Goal: Task Accomplishment & Management: Manage account settings

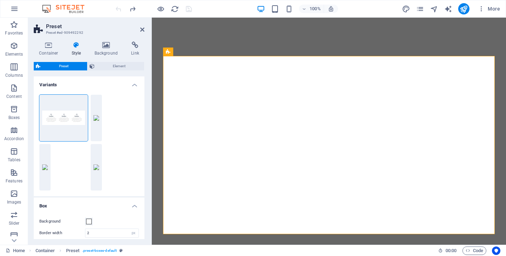
select select "px"
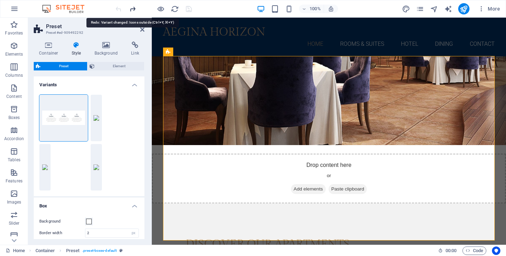
click at [134, 9] on icon "redo" at bounding box center [133, 9] width 8 height 8
type input "0"
type input "1"
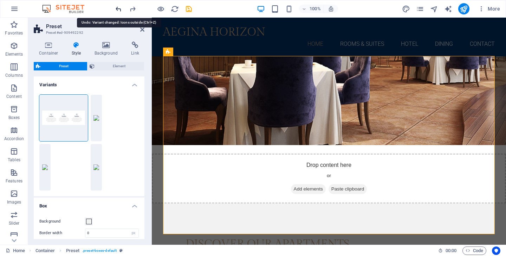
click at [117, 9] on icon "undo" at bounding box center [119, 9] width 8 height 8
type input "2"
type input "1.5"
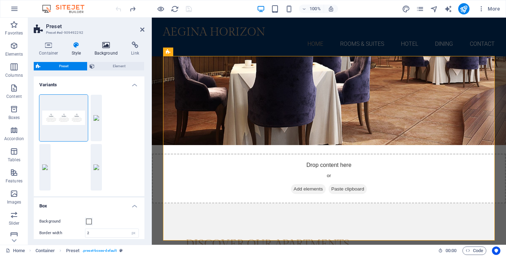
click at [108, 45] on icon at bounding box center [106, 44] width 34 height 7
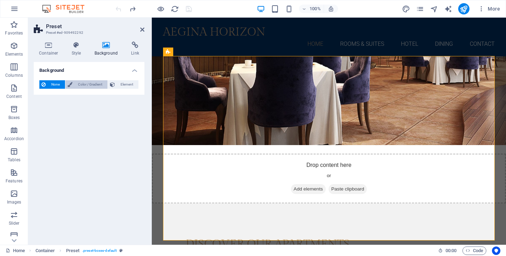
click at [90, 84] on span "Color / Gradient" at bounding box center [90, 84] width 31 height 8
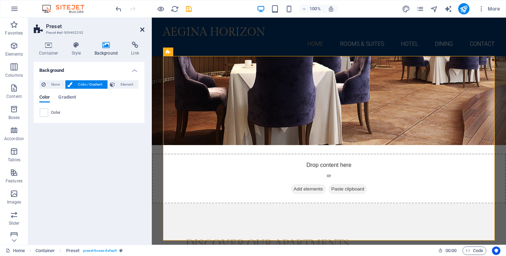
click at [141, 31] on icon at bounding box center [142, 30] width 4 height 6
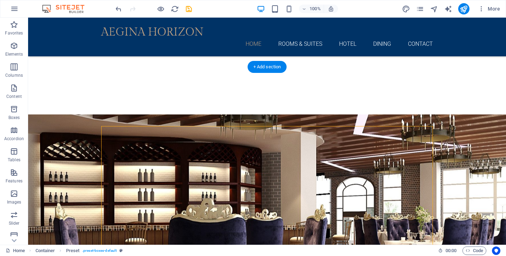
scroll to position [537, 0]
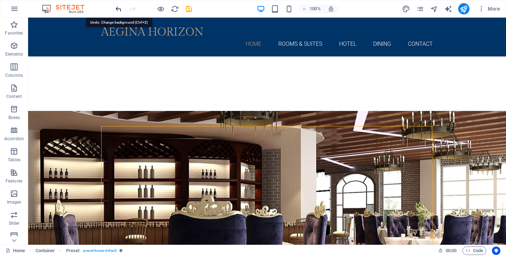
click at [118, 8] on icon "undo" at bounding box center [119, 9] width 8 height 8
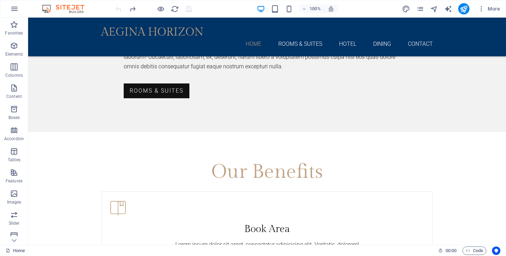
scroll to position [911, 0]
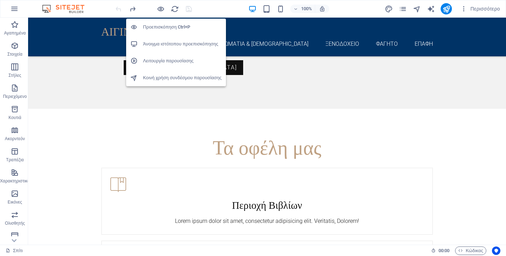
click at [171, 44] on font "Άνοιγμα ιστότοπου προεπισκόπησης" at bounding box center [180, 43] width 75 height 5
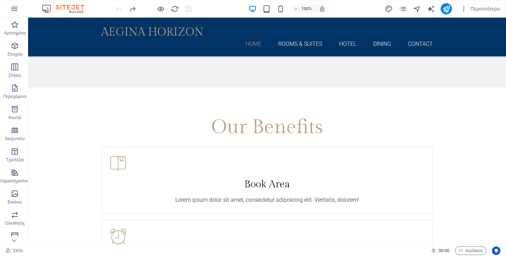
scroll to position [866, 0]
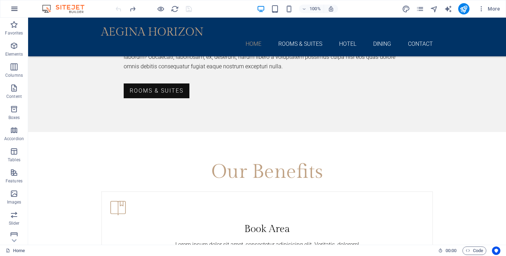
click at [14, 7] on icon "button" at bounding box center [14, 9] width 8 height 8
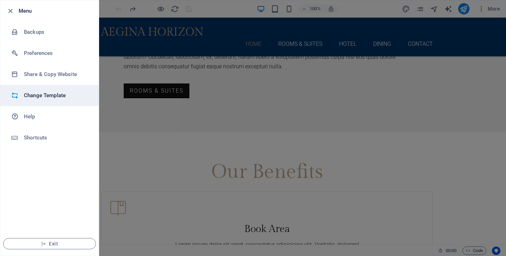
click at [52, 96] on h6 "Change Template" at bounding box center [56, 95] width 65 height 8
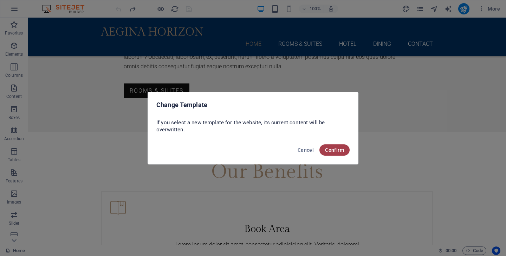
click at [337, 149] on span "Confirm" at bounding box center [334, 150] width 19 height 6
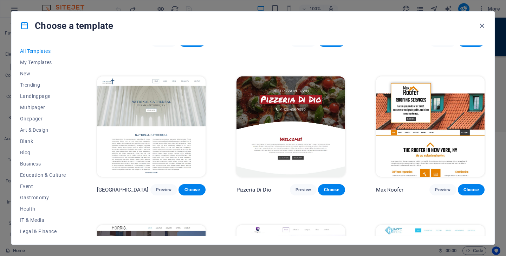
scroll to position [1033, 0]
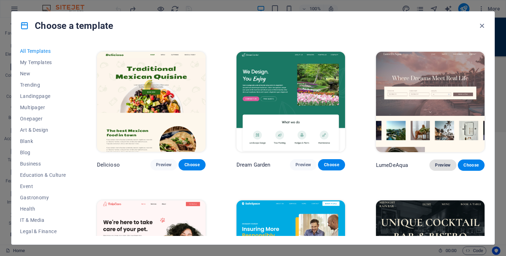
click at [443, 162] on span "Preview" at bounding box center [442, 165] width 15 height 6
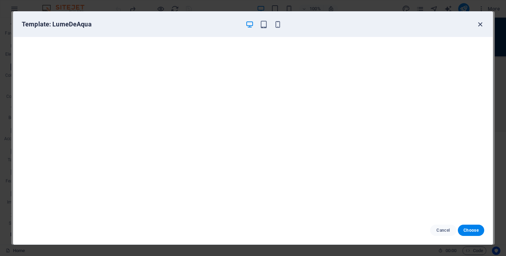
click at [482, 25] on icon "button" at bounding box center [480, 24] width 8 height 8
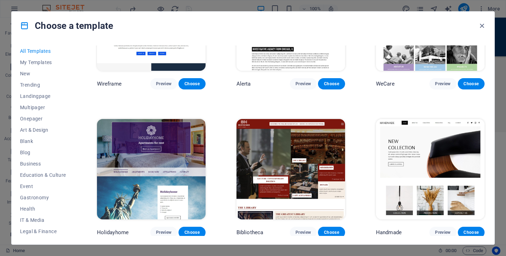
scroll to position [3792, 0]
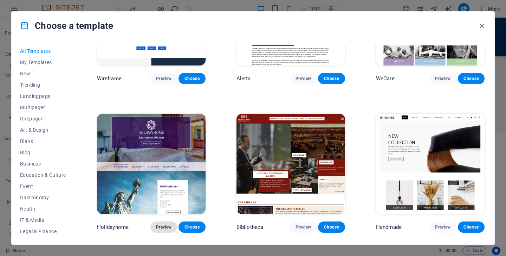
click at [166, 224] on span "Preview" at bounding box center [163, 227] width 15 height 6
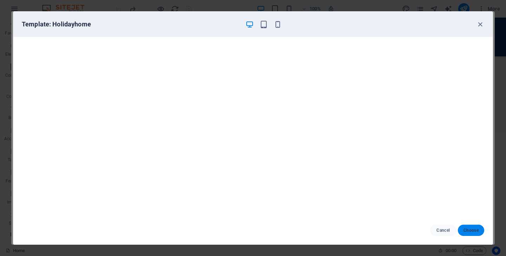
click at [472, 228] on span "Choose" at bounding box center [471, 230] width 15 height 6
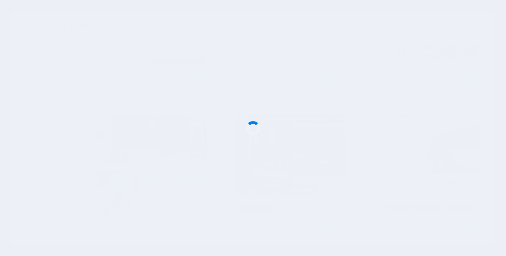
scroll to position [675, 0]
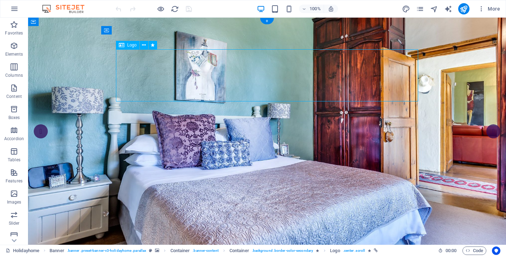
select select "%"
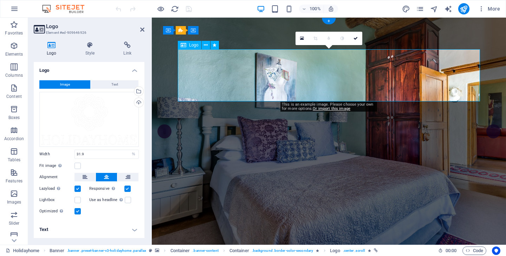
click at [95, 49] on h4 "Style" at bounding box center [91, 48] width 38 height 15
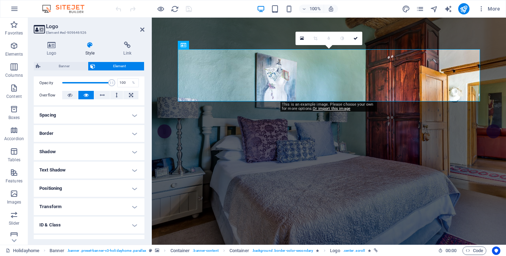
scroll to position [112, 0]
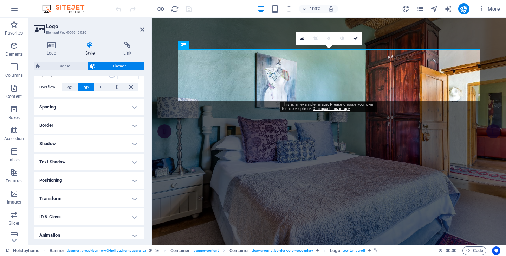
click at [97, 158] on h4 "Text Shadow" at bounding box center [89, 161] width 111 height 17
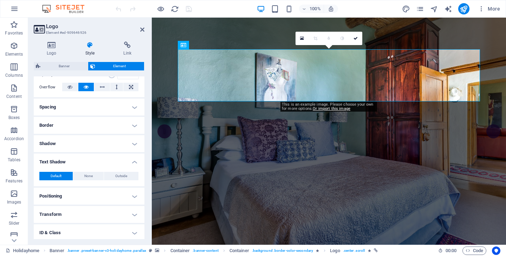
click at [92, 143] on h4 "Shadow" at bounding box center [89, 143] width 111 height 17
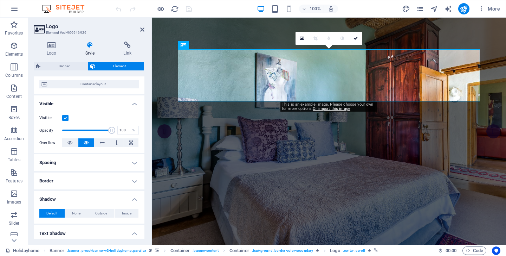
scroll to position [0, 0]
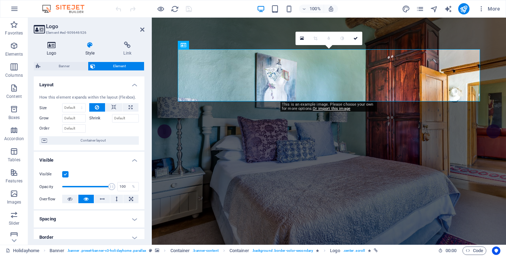
click at [50, 52] on h4 "Logo" at bounding box center [53, 48] width 39 height 15
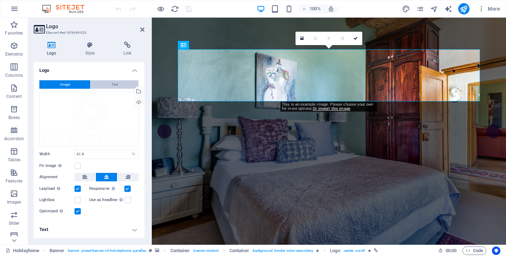
click at [115, 85] on span "Text" at bounding box center [114, 84] width 7 height 8
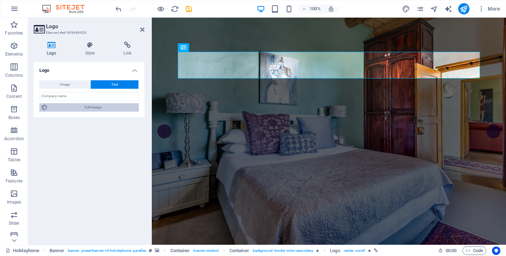
drag, startPoint x: 92, startPoint y: 109, endPoint x: 8, endPoint y: 98, distance: 84.5
click at [92, 109] on span "Edit design" at bounding box center [93, 107] width 87 height 8
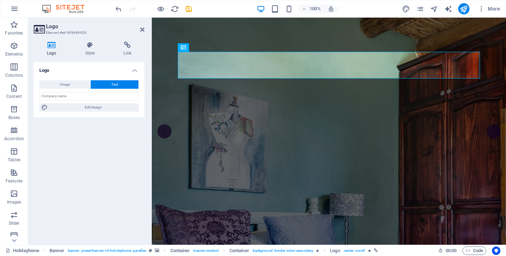
select select "px"
select select "700"
select select "px"
select select "rem"
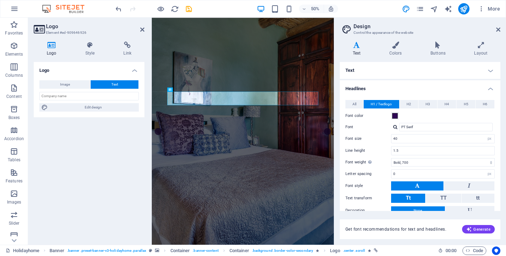
click at [418, 69] on h4 "Text" at bounding box center [420, 70] width 161 height 17
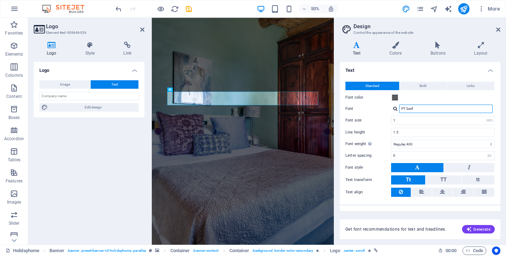
click at [432, 109] on input "PT Serif" at bounding box center [446, 108] width 94 height 8
click at [499, 30] on icon at bounding box center [498, 30] width 4 height 6
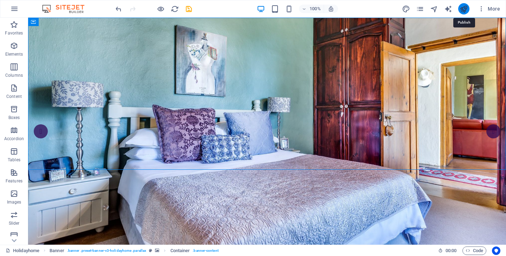
click at [464, 8] on icon "publish" at bounding box center [464, 9] width 8 height 8
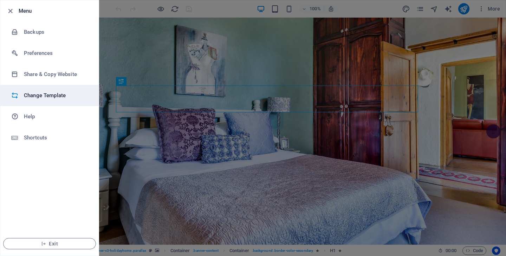
click at [46, 94] on h6 "Change Template" at bounding box center [56, 95] width 65 height 8
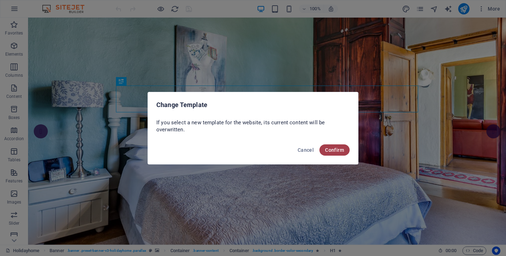
click at [337, 149] on span "Confirm" at bounding box center [334, 150] width 19 height 6
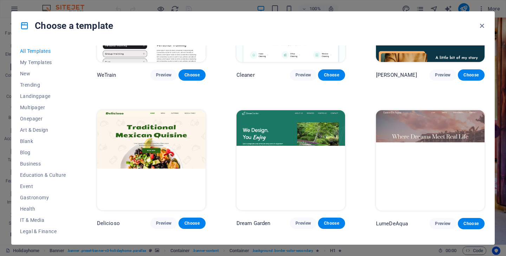
scroll to position [982, 0]
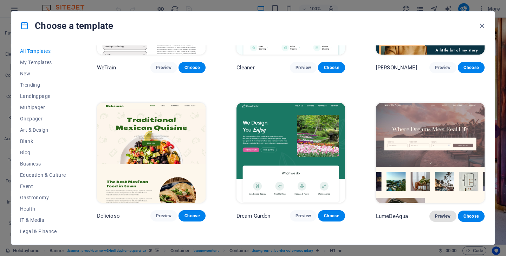
click at [441, 213] on span "Preview" at bounding box center [442, 216] width 15 height 6
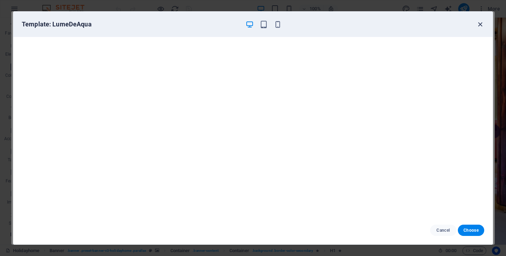
click at [480, 23] on icon "button" at bounding box center [480, 24] width 8 height 8
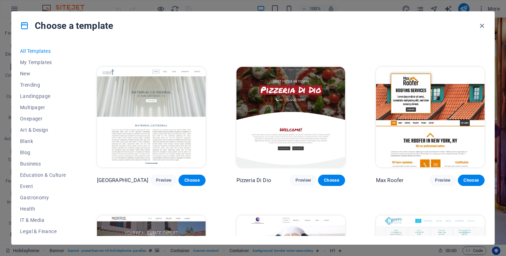
scroll to position [2946, 0]
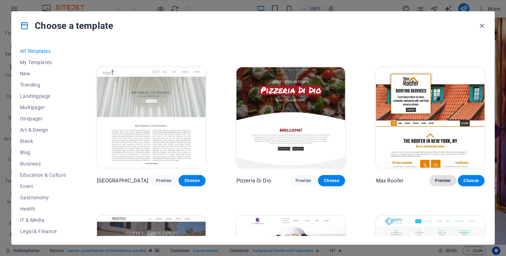
click at [444, 178] on span "Preview" at bounding box center [442, 181] width 15 height 6
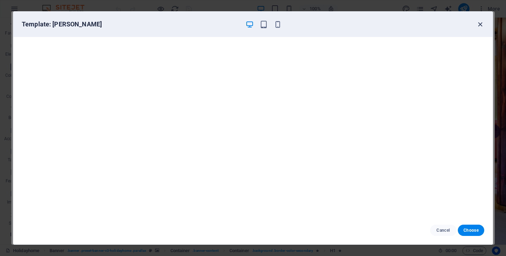
click at [480, 24] on icon "button" at bounding box center [480, 24] width 8 height 8
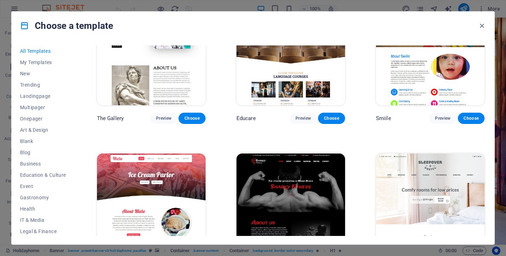
scroll to position [4524, 0]
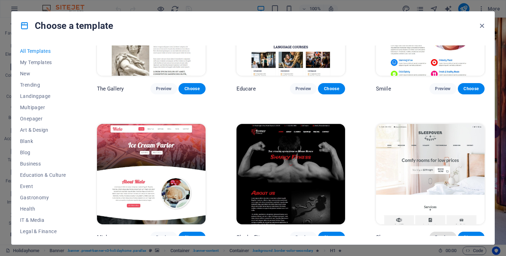
click at [446, 234] on span "Preview" at bounding box center [442, 237] width 15 height 6
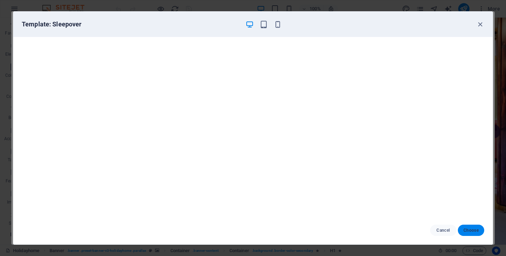
click at [472, 228] on span "Choose" at bounding box center [471, 230] width 15 height 6
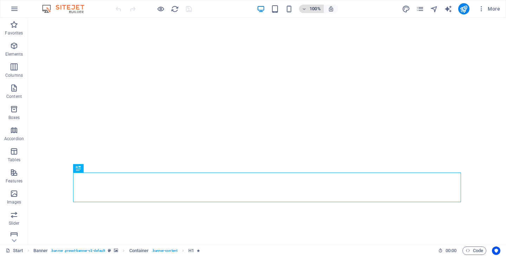
click at [313, 9] on h6 "100%" at bounding box center [315, 9] width 11 height 8
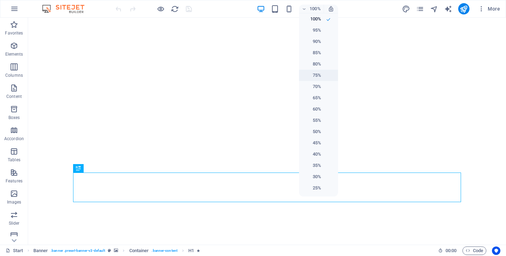
click at [319, 71] on h6 "75%" at bounding box center [312, 75] width 18 height 8
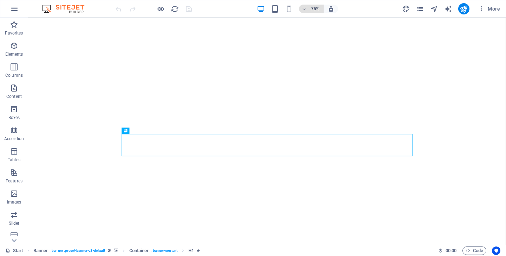
click at [312, 9] on h6 "75%" at bounding box center [315, 9] width 11 height 8
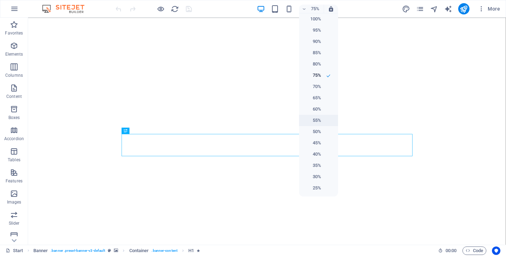
click at [319, 118] on h6 "55%" at bounding box center [312, 120] width 18 height 8
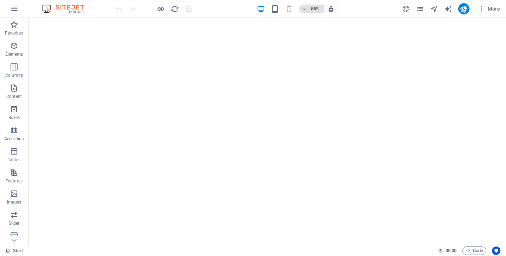
click at [317, 10] on h6 "55%" at bounding box center [315, 9] width 11 height 8
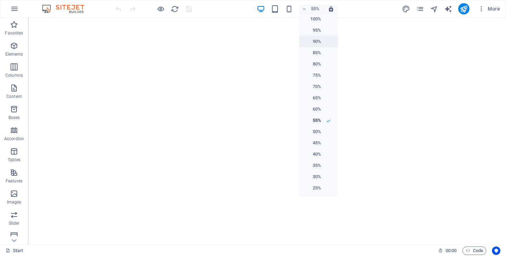
click at [317, 44] on h6 "90%" at bounding box center [312, 41] width 18 height 8
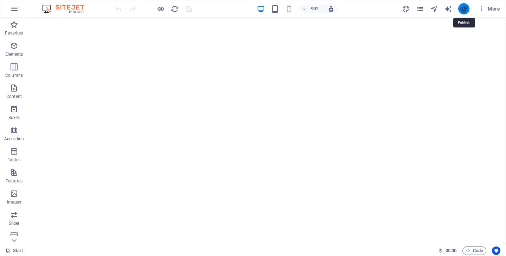
click at [463, 7] on icon "publish" at bounding box center [464, 9] width 8 height 8
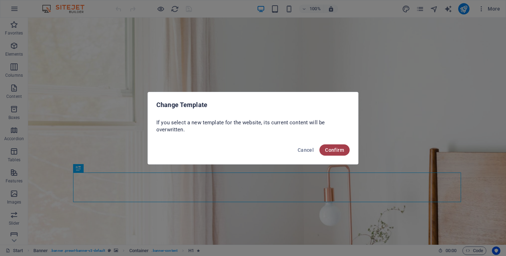
click at [336, 147] on span "Confirm" at bounding box center [334, 150] width 19 height 6
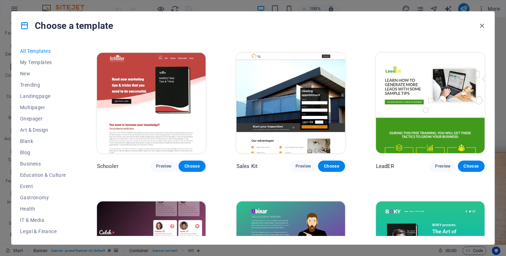
scroll to position [4553, 0]
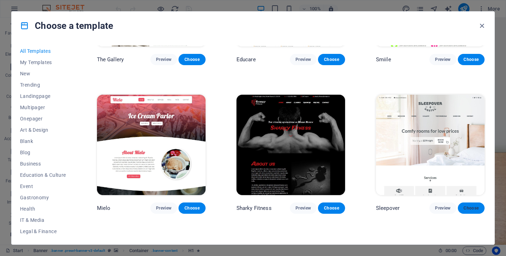
click at [468, 205] on span "Choose" at bounding box center [471, 208] width 15 height 6
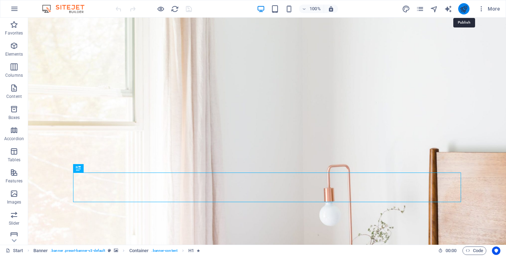
click at [466, 6] on icon "publish" at bounding box center [464, 9] width 8 height 8
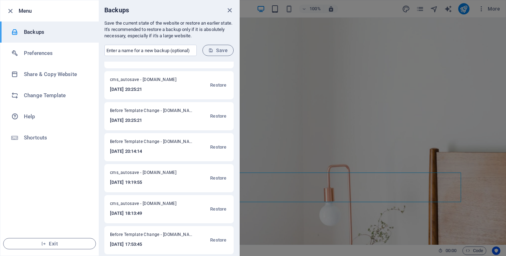
scroll to position [23, 0]
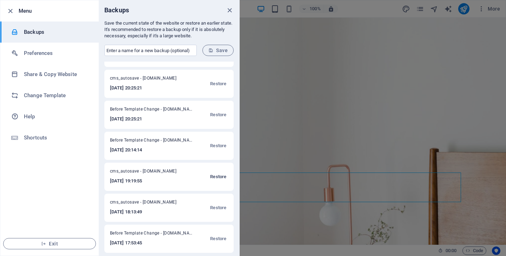
click at [217, 177] on span "Restore" at bounding box center [218, 176] width 16 height 8
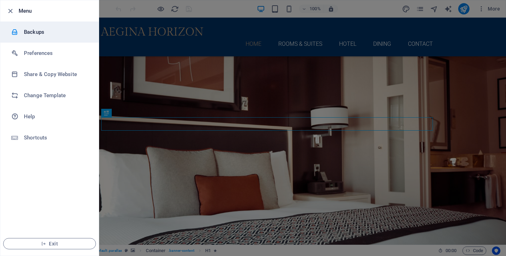
click at [50, 32] on h6 "Backups" at bounding box center [56, 32] width 65 height 8
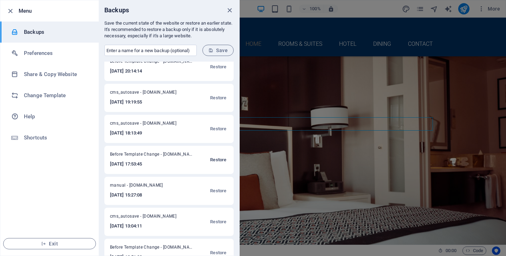
scroll to position [101, 0]
click at [217, 100] on span "Restore" at bounding box center [218, 99] width 16 height 8
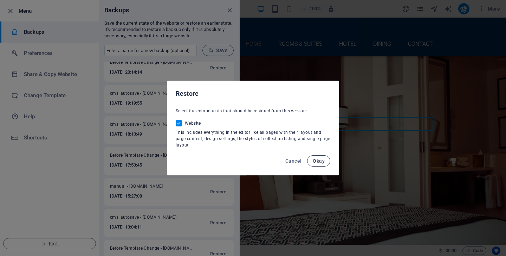
click at [317, 162] on span "Okay" at bounding box center [319, 161] width 12 height 6
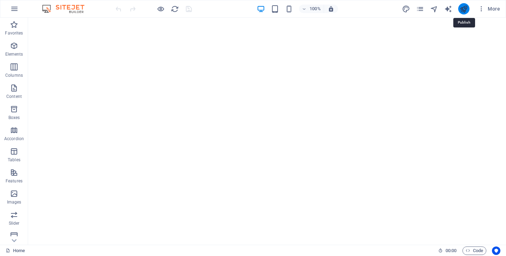
click at [461, 7] on icon "publish" at bounding box center [464, 9] width 8 height 8
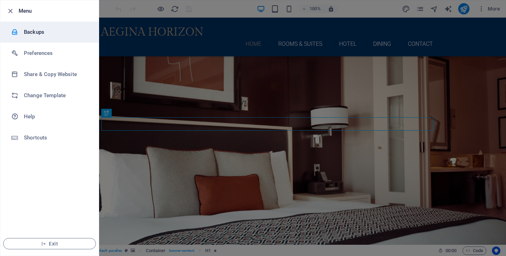
click at [41, 31] on h6 "Backups" at bounding box center [56, 32] width 65 height 8
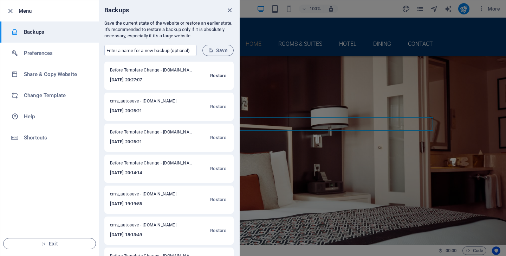
click at [218, 75] on span "Restore" at bounding box center [218, 75] width 16 height 8
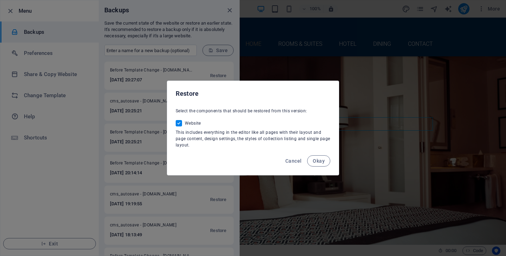
click at [181, 123] on input "Website" at bounding box center [180, 123] width 9 height 6
click at [181, 124] on span at bounding box center [179, 123] width 6 height 6
click at [181, 124] on input "Website" at bounding box center [180, 123] width 9 height 6
checkbox input "true"
click at [317, 162] on span "Okay" at bounding box center [319, 161] width 12 height 6
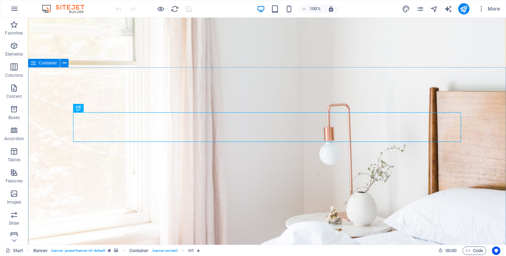
scroll to position [62, 0]
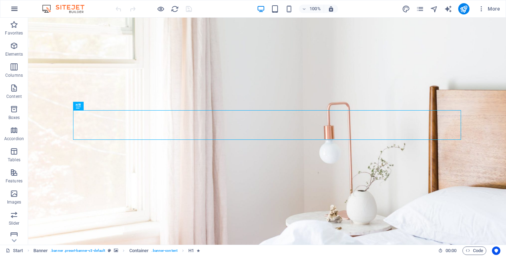
click at [0, 0] on button "button" at bounding box center [0, 0] width 0 height 0
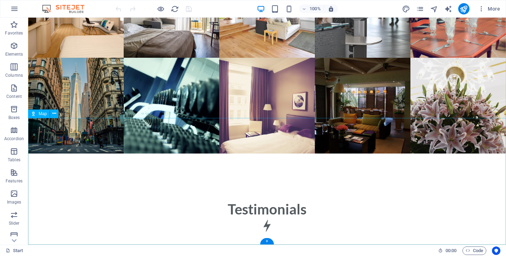
scroll to position [3205, 0]
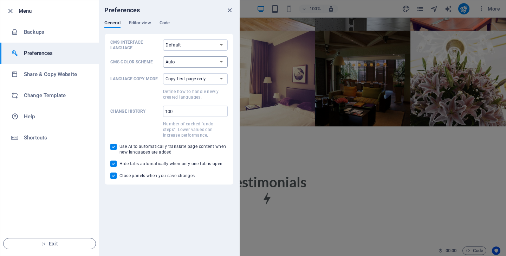
click at [201, 64] on select "Auto Dark Light" at bounding box center [195, 61] width 65 height 11
click at [163, 56] on select "Auto Dark Light" at bounding box center [195, 61] width 65 height 11
click at [205, 75] on select "Copy first page only Copy all pages" at bounding box center [195, 78] width 65 height 11
click at [17, 8] on div at bounding box center [12, 11] width 13 height 8
